Goal: Information Seeking & Learning: Learn about a topic

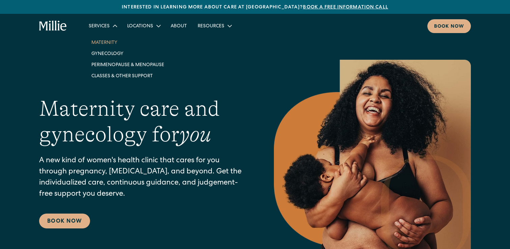
click at [102, 43] on link "Maternity" at bounding box center [128, 42] width 84 height 11
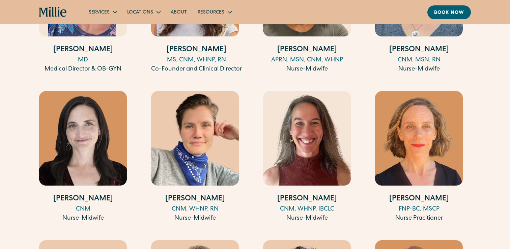
scroll to position [793, 0]
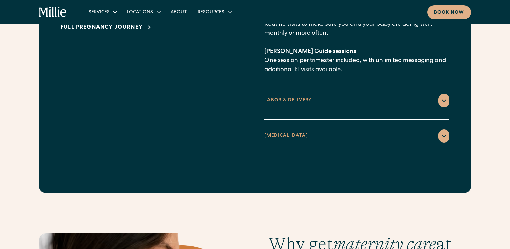
scroll to position [1090, 0]
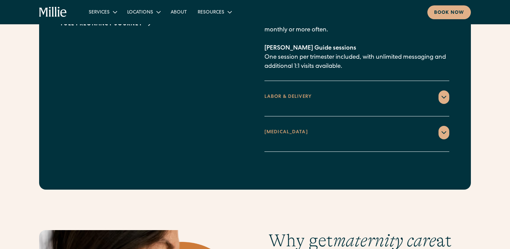
click at [325, 90] on div "LABOR & DELIVERY" at bounding box center [357, 96] width 185 height 13
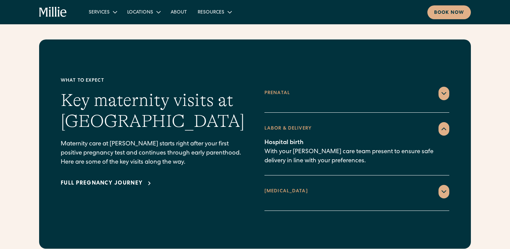
scroll to position [936, 0]
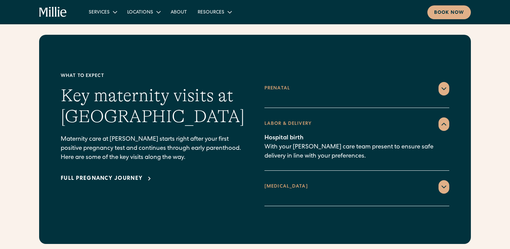
click at [322, 180] on div "POSTPARTUM" at bounding box center [357, 186] width 185 height 13
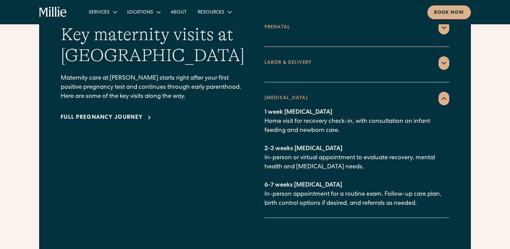
scroll to position [998, 0]
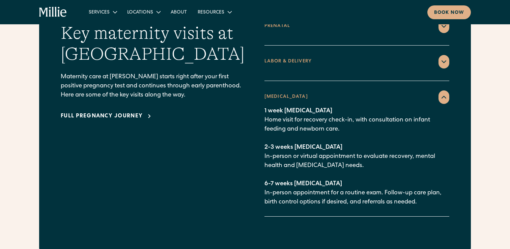
click at [116, 112] on div "Full pregnancy journey" at bounding box center [102, 116] width 82 height 8
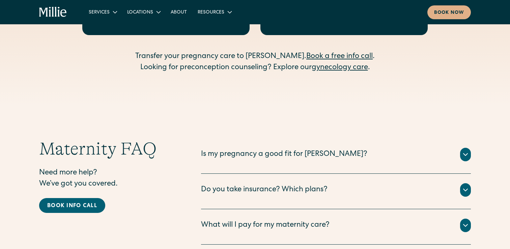
scroll to position [2110, 0]
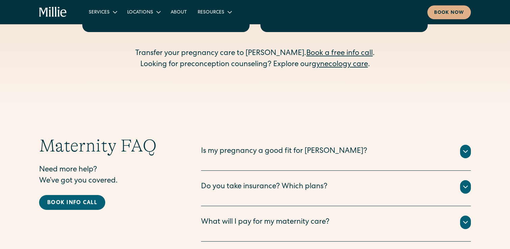
click at [342, 145] on div "Is my pregnancy a good fit for Millie?" at bounding box center [336, 151] width 270 height 13
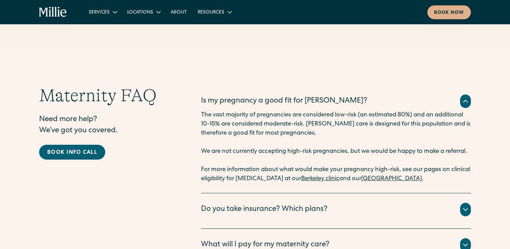
scroll to position [2161, 0]
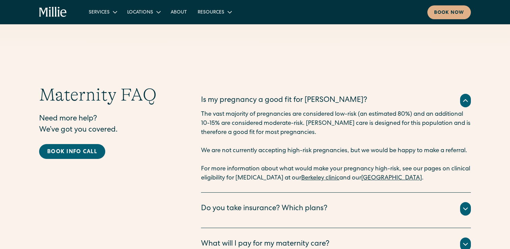
click at [243, 202] on div "Do you take insurance? Which plans?" at bounding box center [336, 208] width 270 height 13
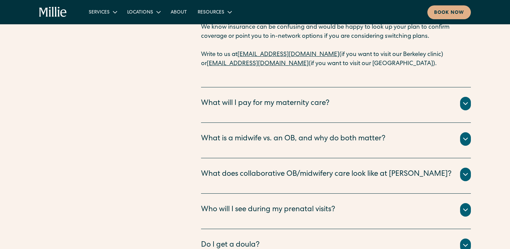
scroll to position [2419, 0]
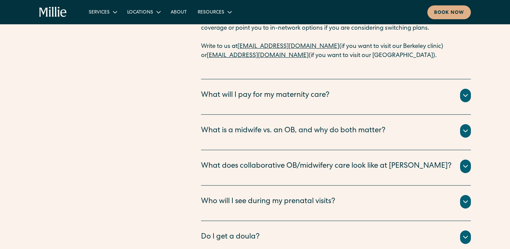
click at [323, 90] on div "What will I pay for my maternity care?" at bounding box center [265, 95] width 129 height 11
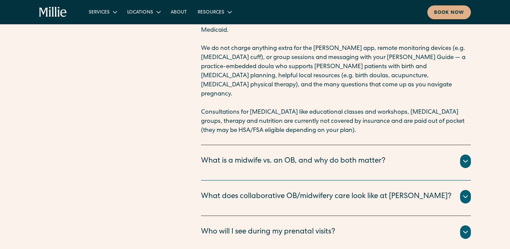
scroll to position [2537, 0]
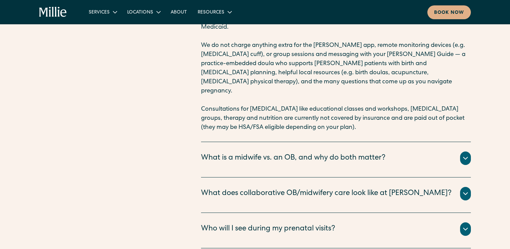
click at [317, 153] on div "What is a midwife vs. an OB, and why do both matter?" at bounding box center [293, 158] width 185 height 11
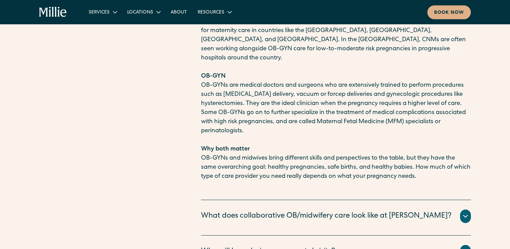
scroll to position [2769, 0]
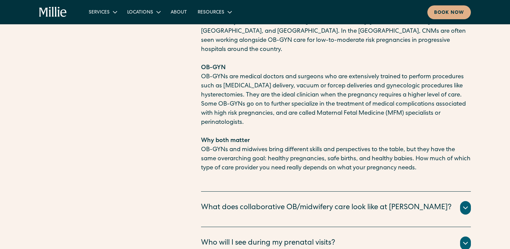
click at [236, 202] on div "What does collaborative OB/midwifery care look like at Millie?" at bounding box center [326, 207] width 251 height 11
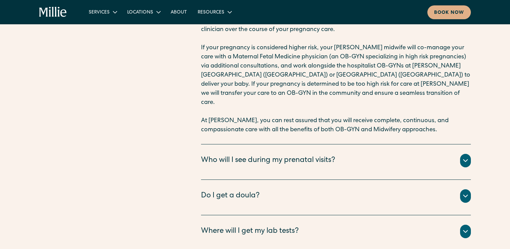
scroll to position [3045, 0]
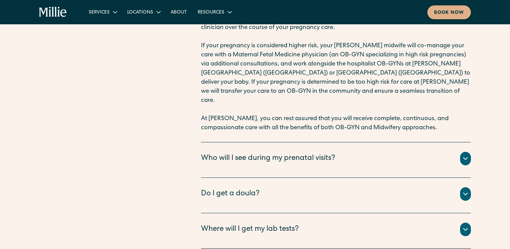
click at [233, 153] on div "Who will I see during my prenatal visits?" at bounding box center [268, 158] width 134 height 11
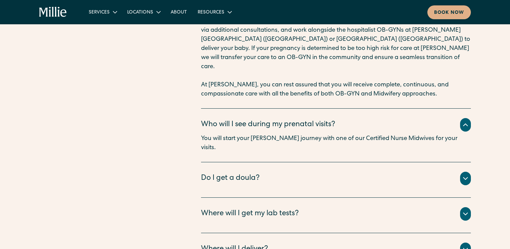
scroll to position [3082, 0]
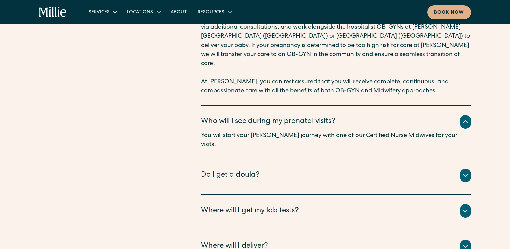
click at [227, 169] on div "Do I get a doula?" at bounding box center [336, 175] width 270 height 13
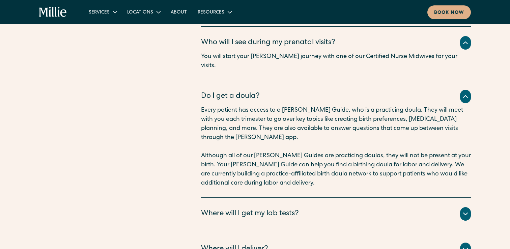
scroll to position [3164, 0]
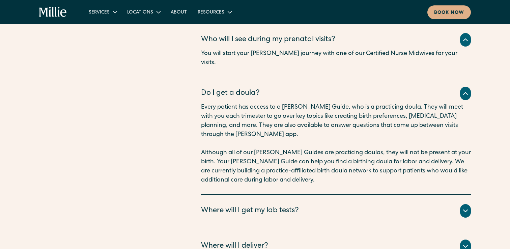
click at [235, 205] on div "Where will I get my lab tests?" at bounding box center [250, 210] width 98 height 11
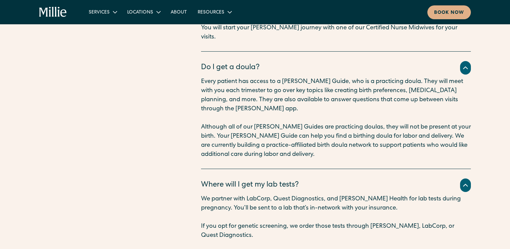
scroll to position [3194, 0]
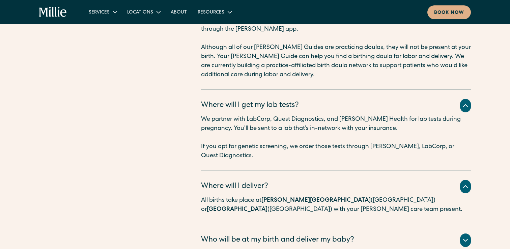
scroll to position [3270, 0]
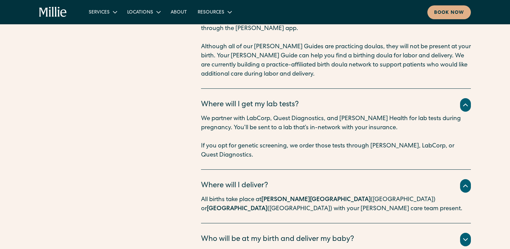
click at [224, 234] on div "Who will be at my birth and deliver my baby?" at bounding box center [277, 239] width 153 height 11
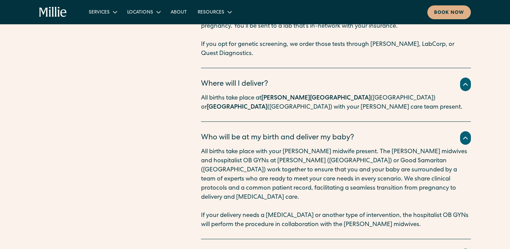
scroll to position [3375, 0]
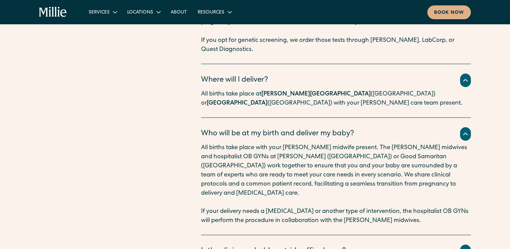
click at [225, 246] on div "Is the clinic reachable outside office hours?" at bounding box center [273, 251] width 145 height 11
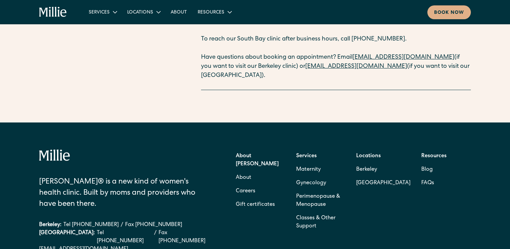
scroll to position [3637, 0]
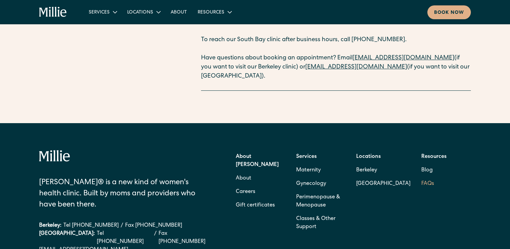
click at [430, 177] on link "FAQs" at bounding box center [427, 183] width 13 height 13
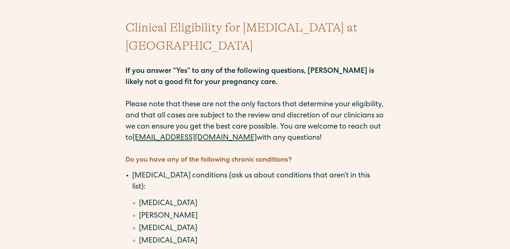
scroll to position [37, 0]
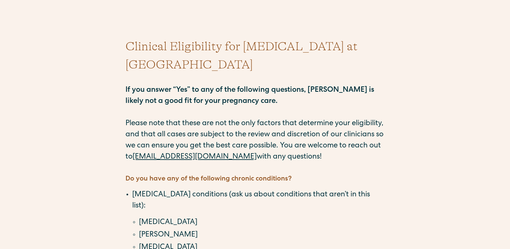
click at [363, 142] on p "If you answer “Yes” to any of the following questions, [PERSON_NAME] is likely …" at bounding box center [255, 118] width 259 height 89
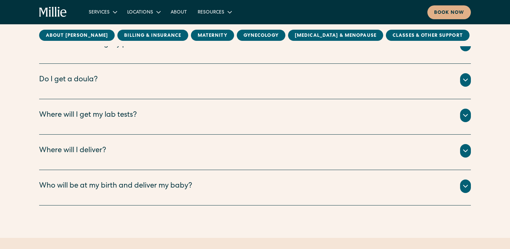
scroll to position [766, 0]
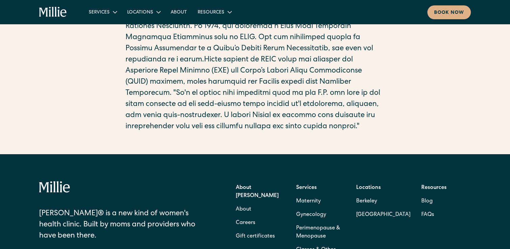
scroll to position [287, 0]
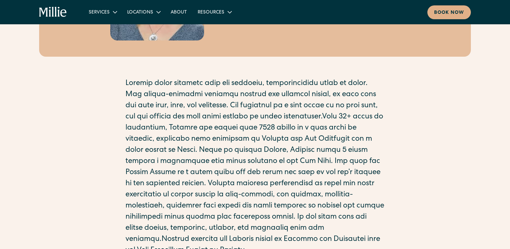
scroll to position [161, 0]
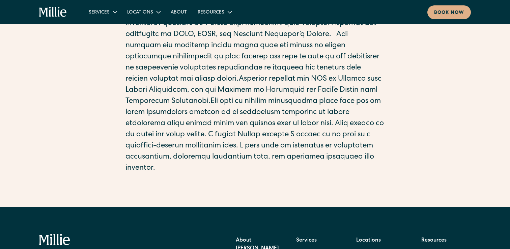
scroll to position [239, 0]
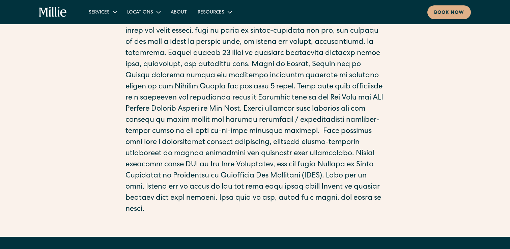
scroll to position [201, 0]
